Goal: Task Accomplishment & Management: Manage account settings

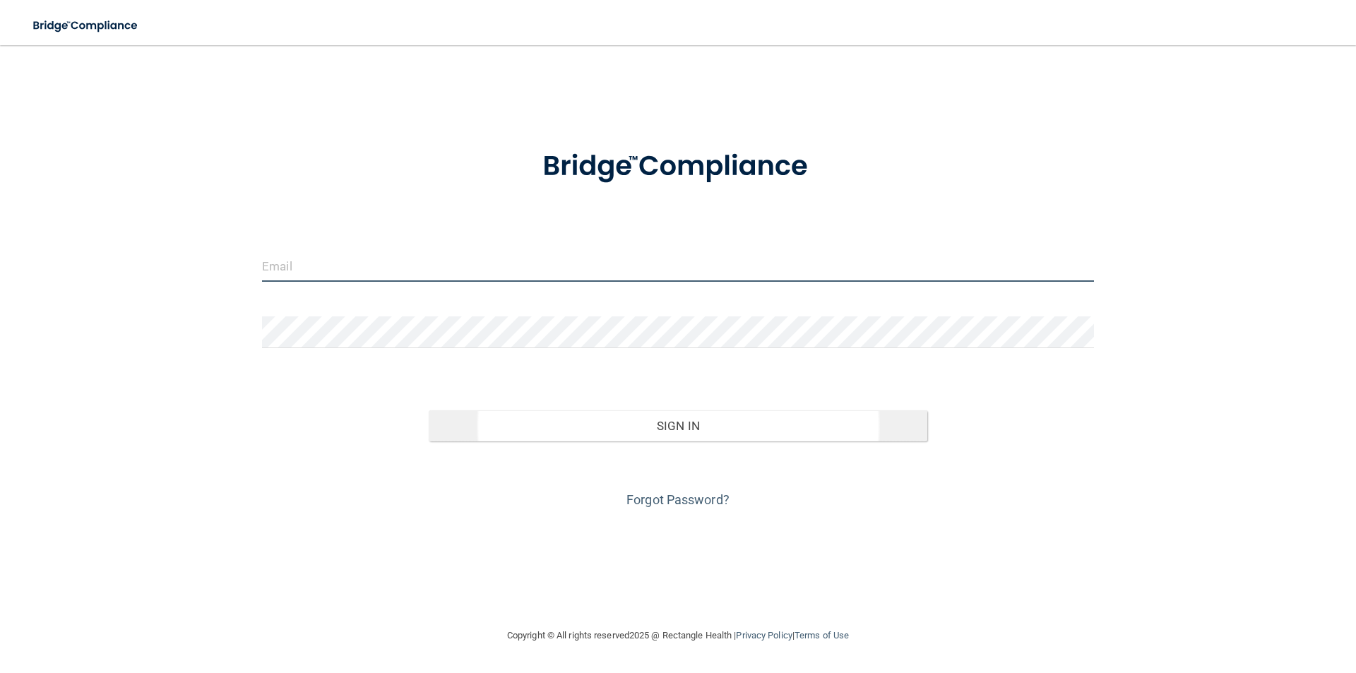
type input "[PERSON_NAME][EMAIL_ADDRESS][PERSON_NAME][DOMAIN_NAME]"
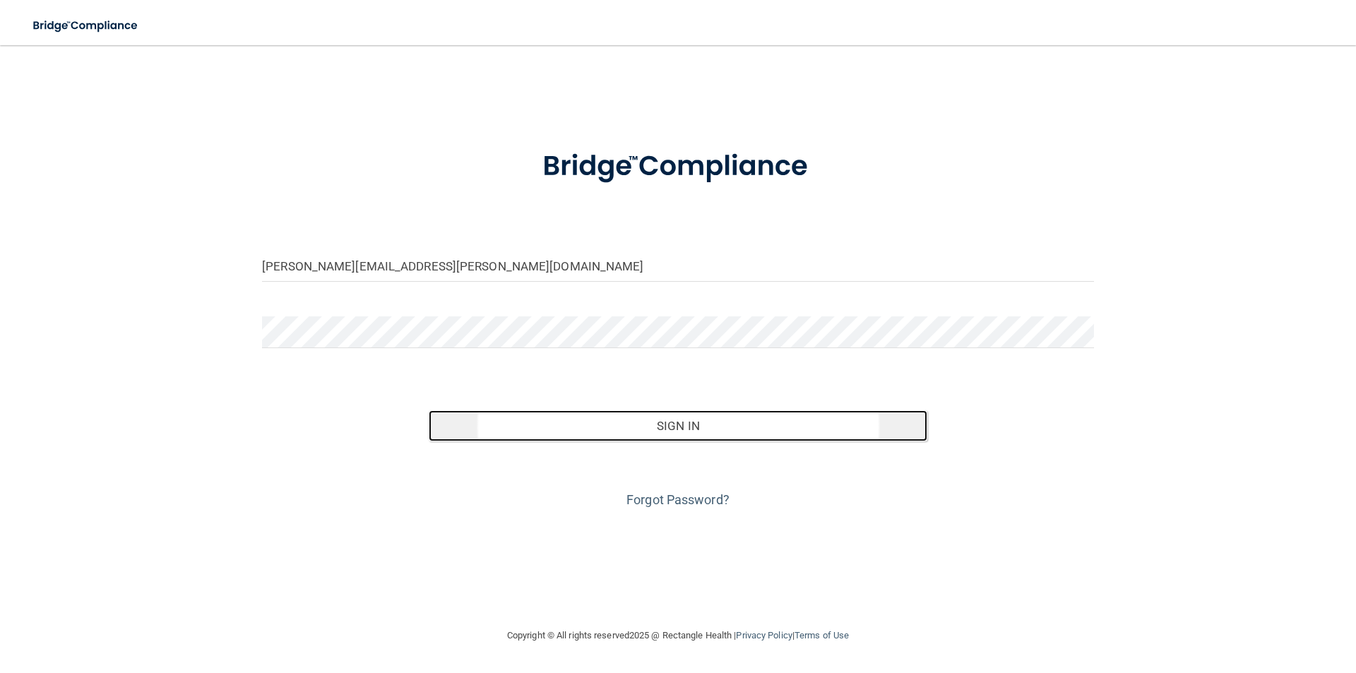
click at [607, 422] on button "Sign In" at bounding box center [678, 425] width 499 height 31
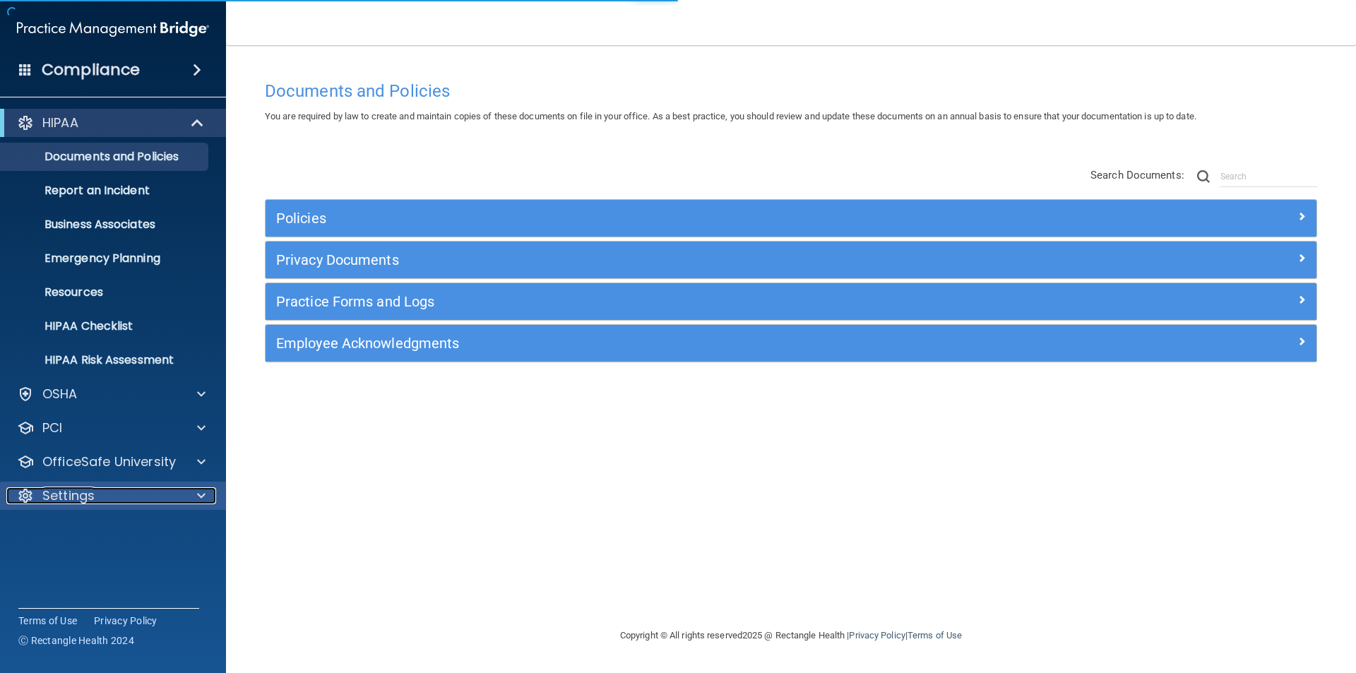
click at [74, 497] on p "Settings" at bounding box center [68, 495] width 52 height 17
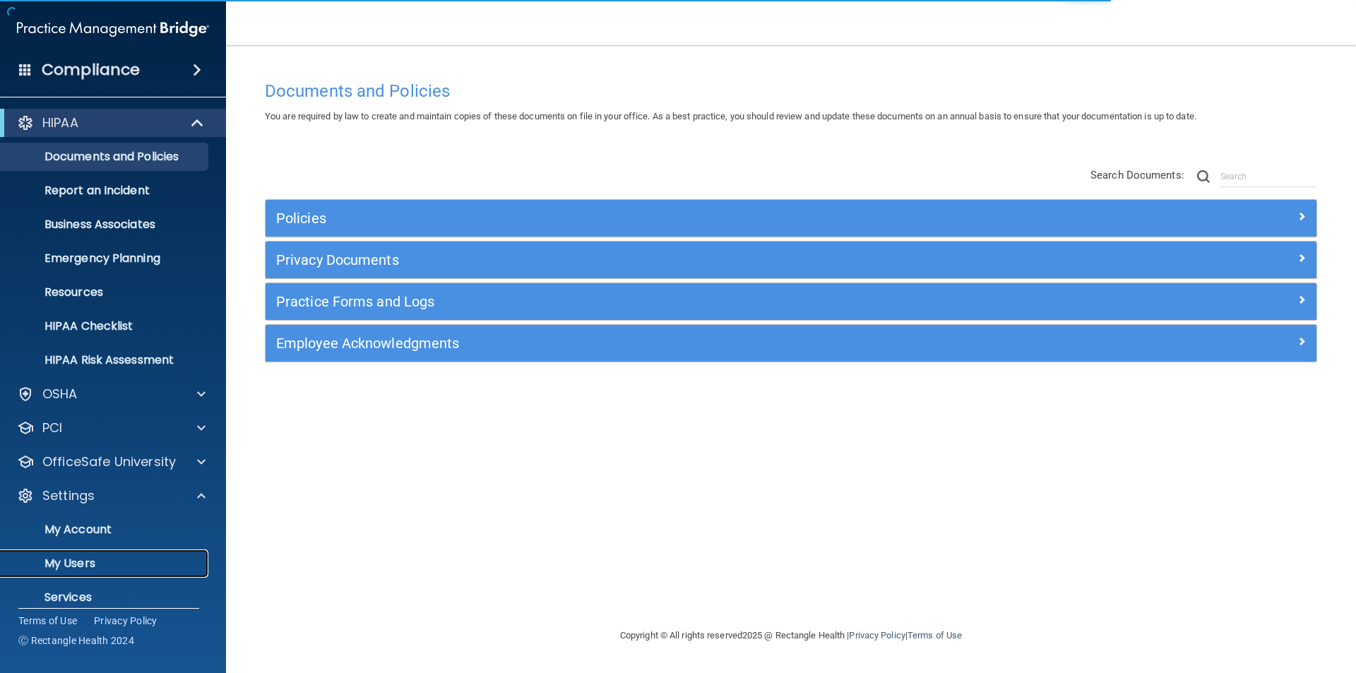
click at [77, 557] on p "My Users" at bounding box center [105, 563] width 193 height 14
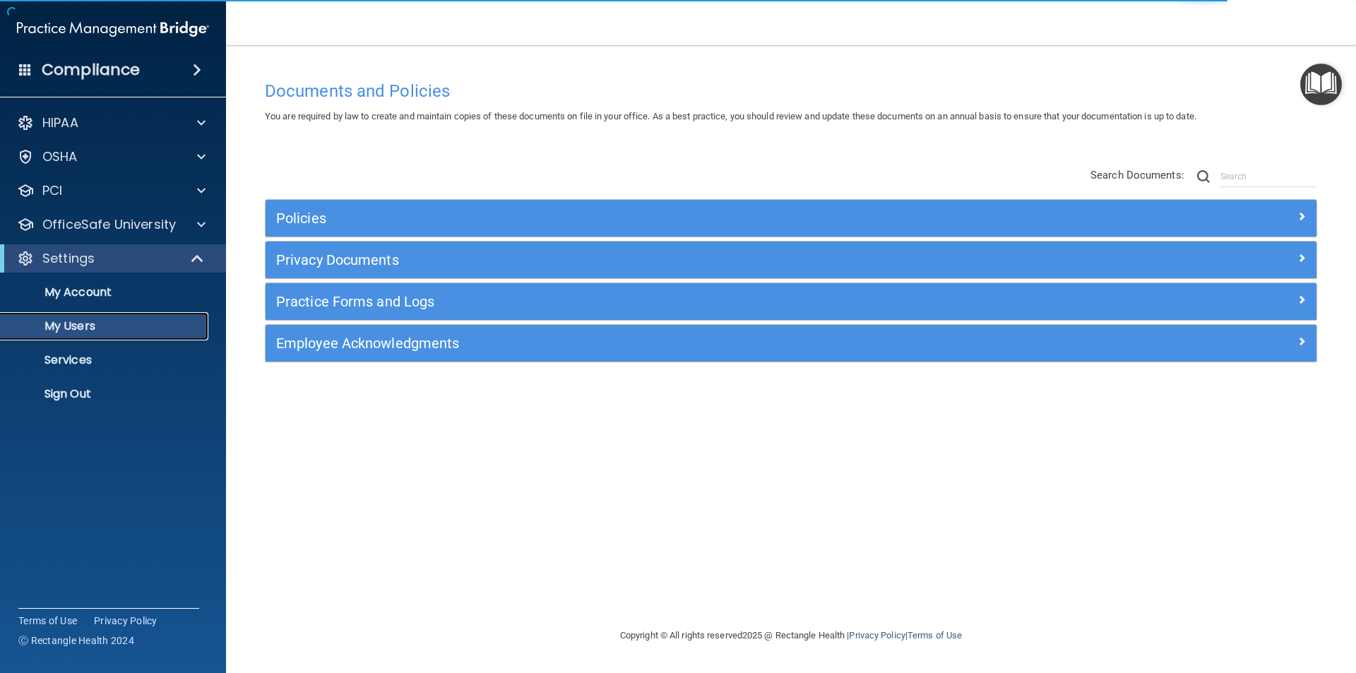
select select "20"
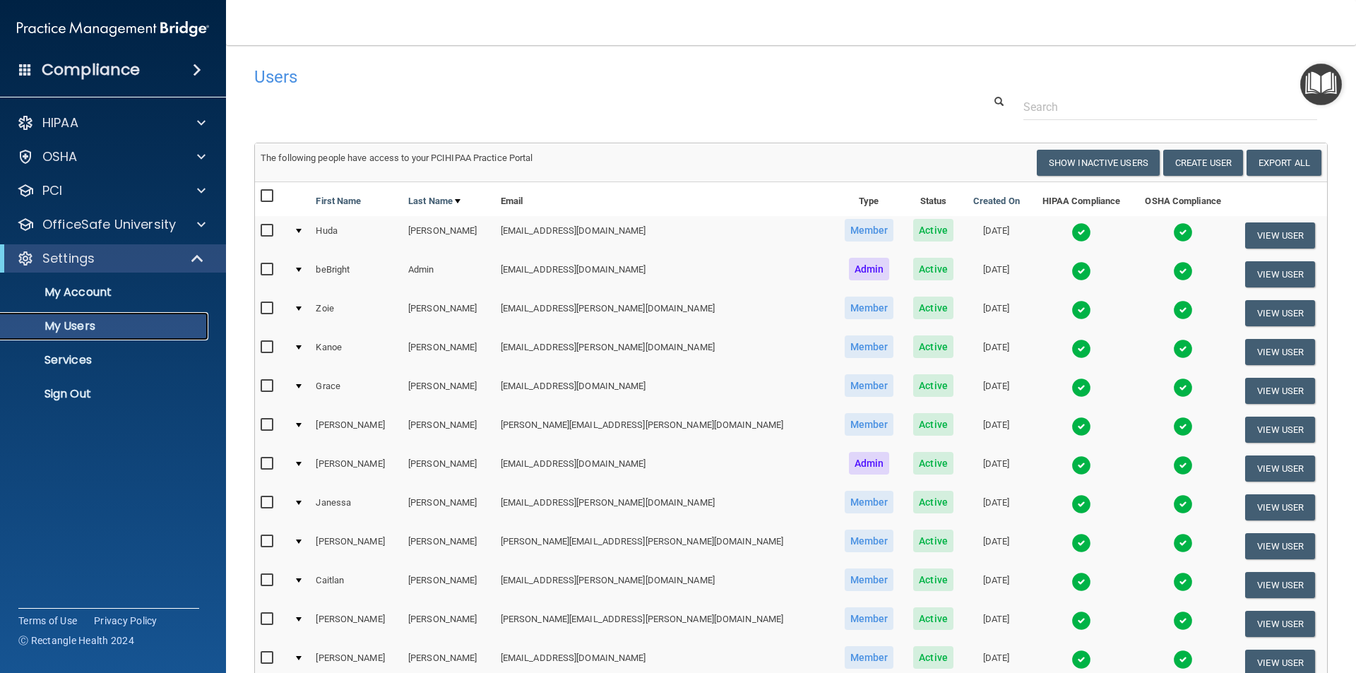
scroll to position [424, 0]
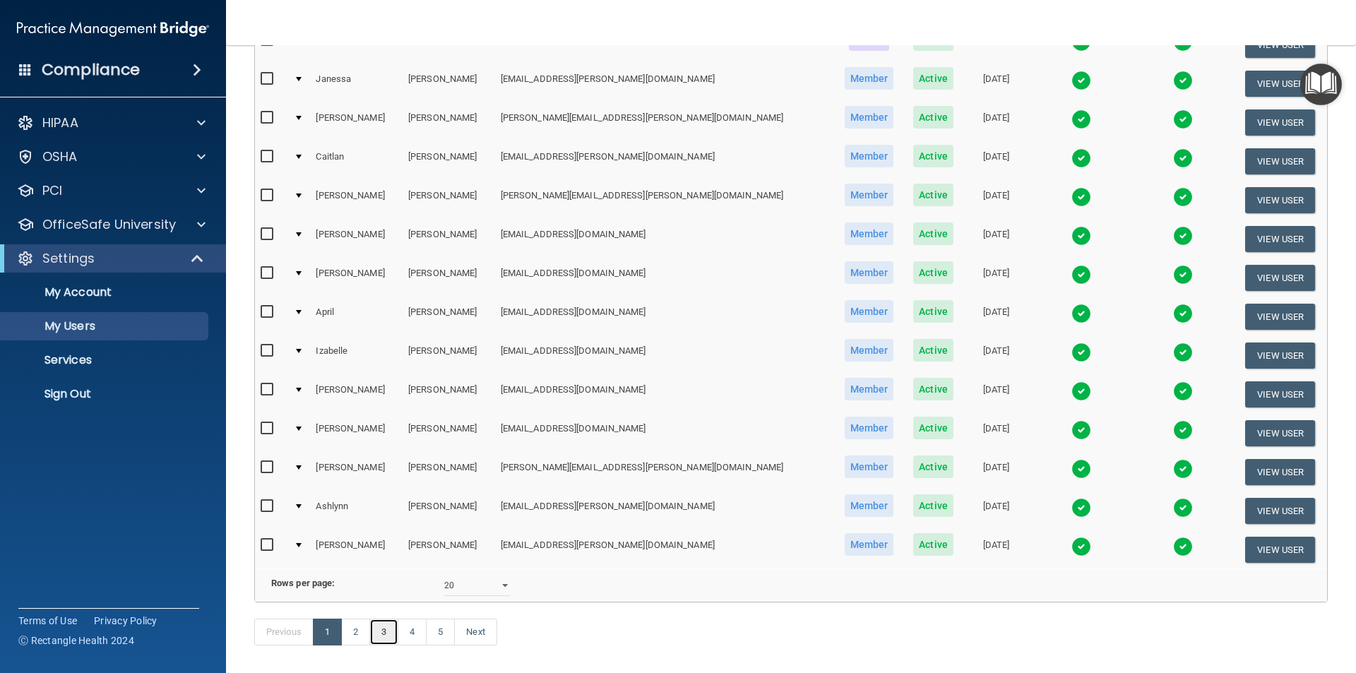
click at [397, 645] on link "3" at bounding box center [383, 632] width 29 height 27
select select "20"
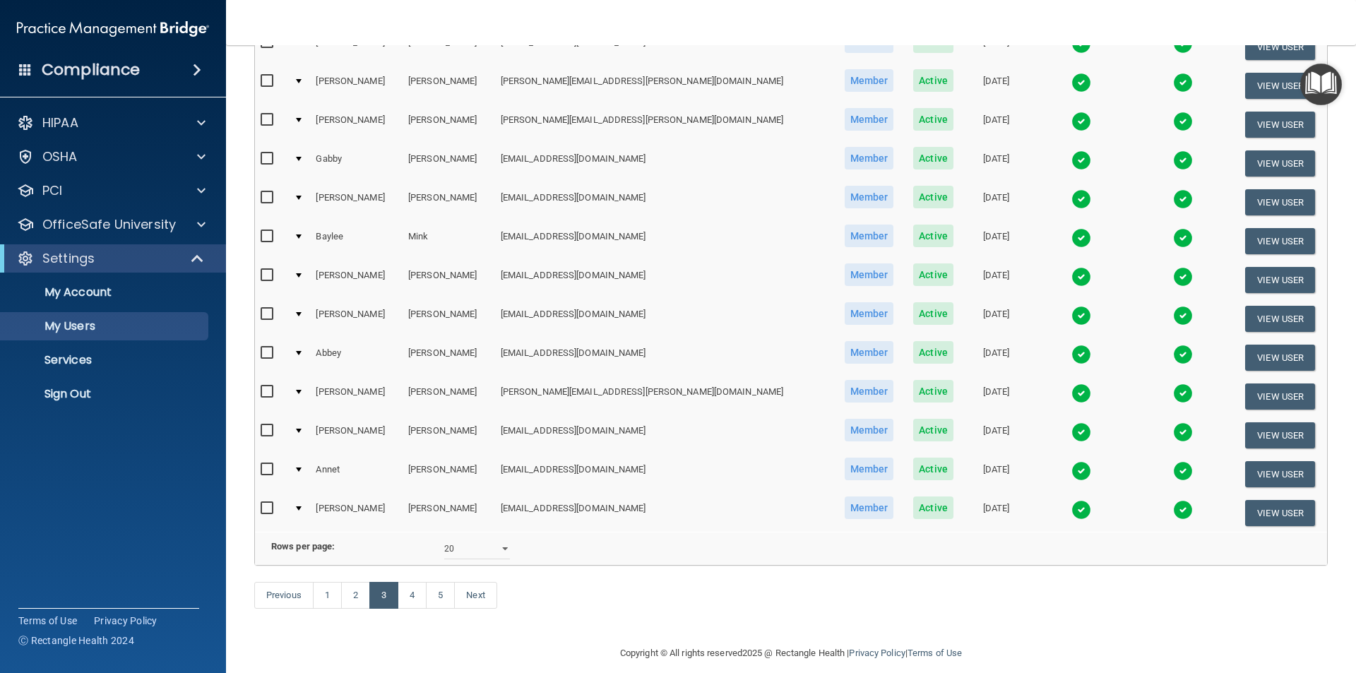
scroll to position [496, 0]
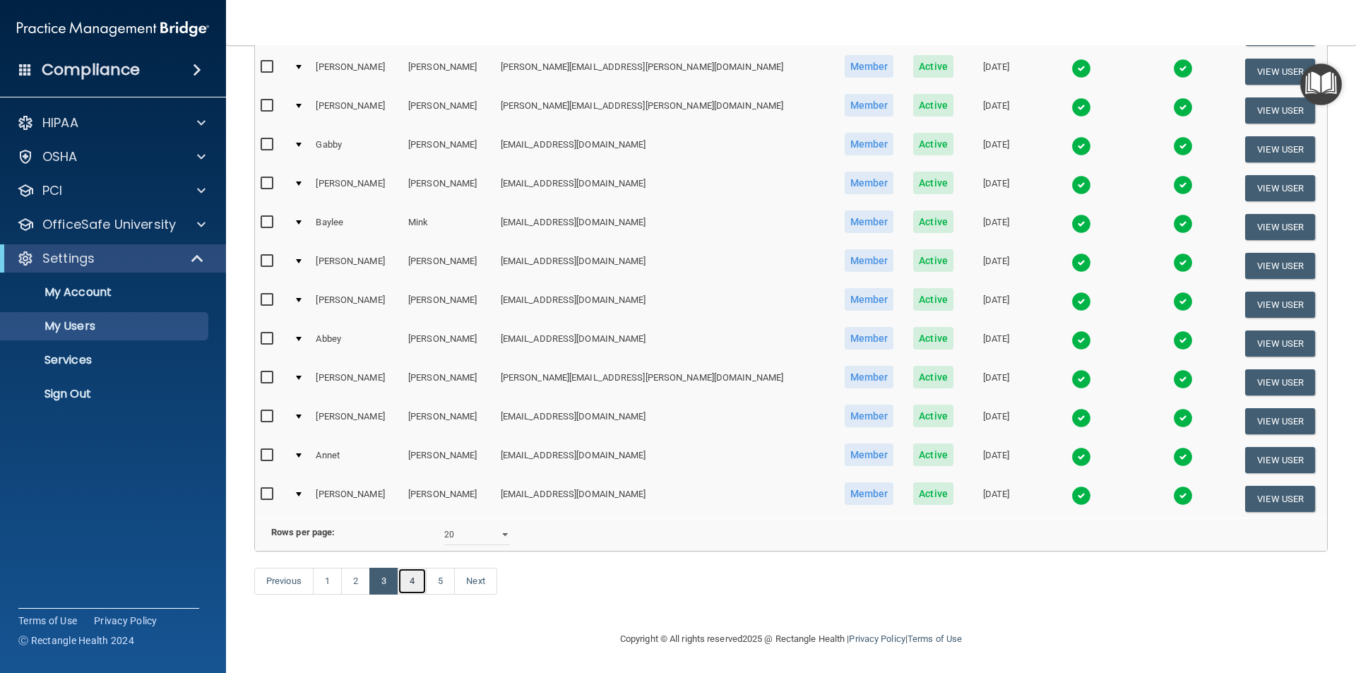
click at [410, 587] on link "4" at bounding box center [412, 581] width 29 height 27
select select "20"
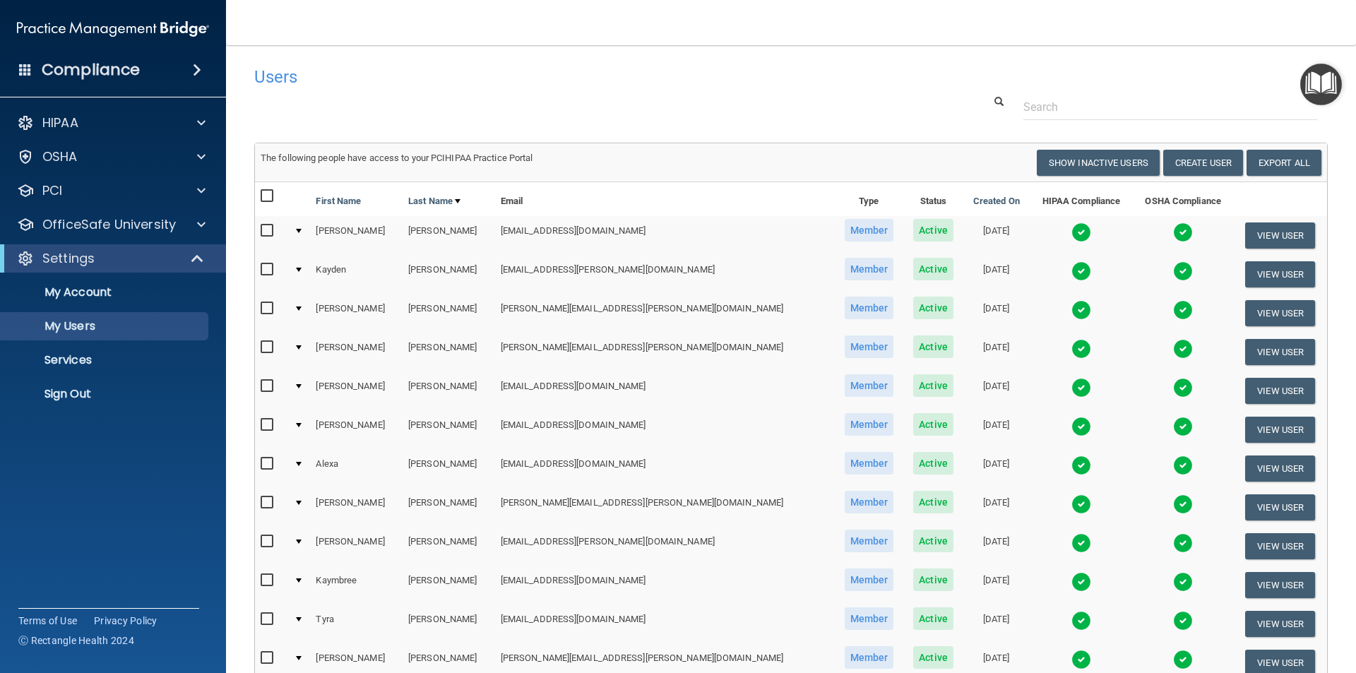
click at [1173, 424] on img at bounding box center [1183, 427] width 20 height 20
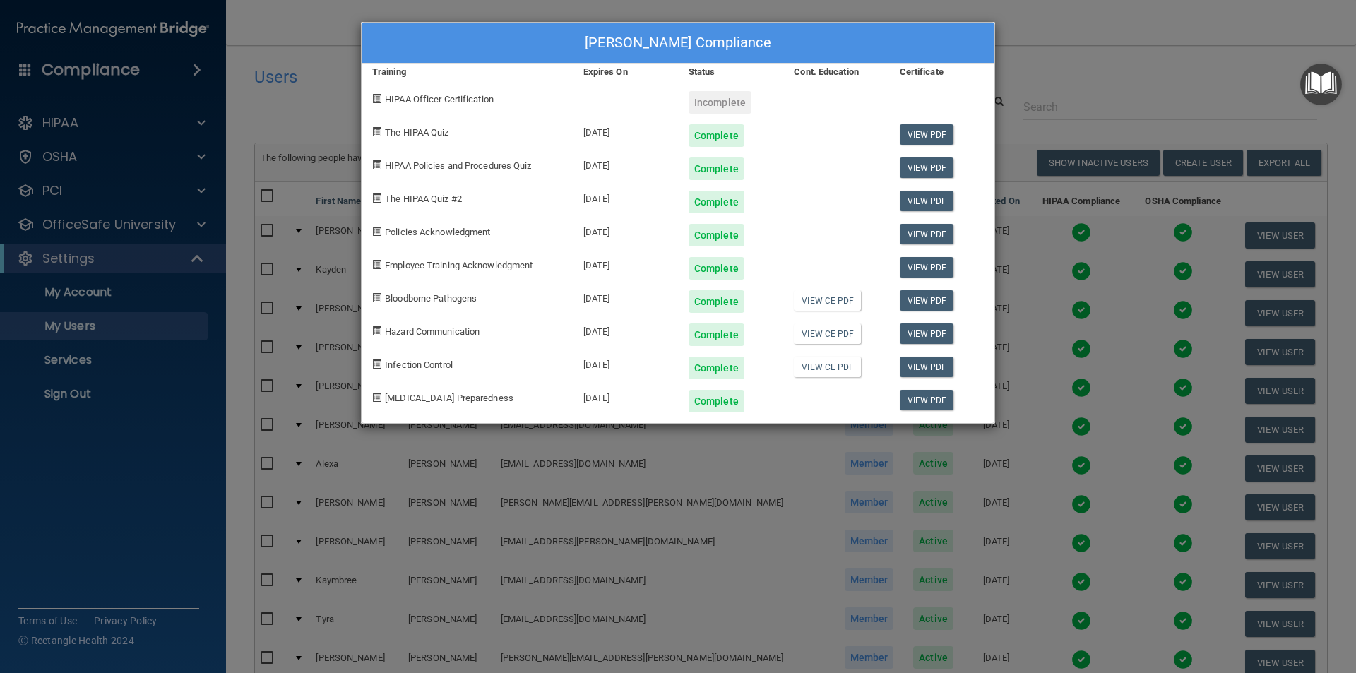
click at [1029, 36] on div "[PERSON_NAME] Compliance Training Expires On Status Cont. Education Certificate…" at bounding box center [678, 336] width 1356 height 673
